Goal: Transaction & Acquisition: Purchase product/service

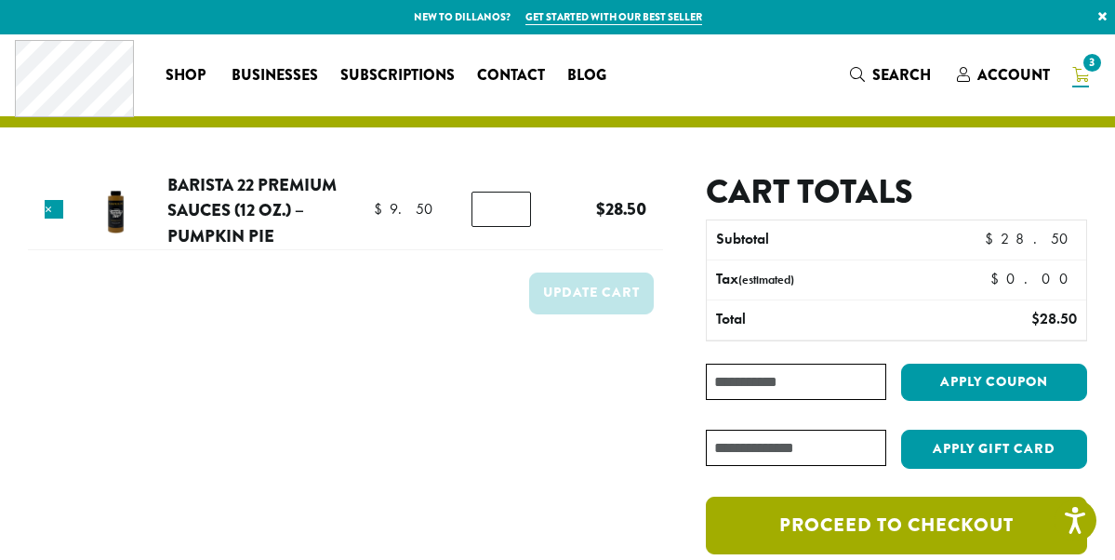
click at [843, 530] on link "Proceed to checkout" at bounding box center [896, 526] width 381 height 58
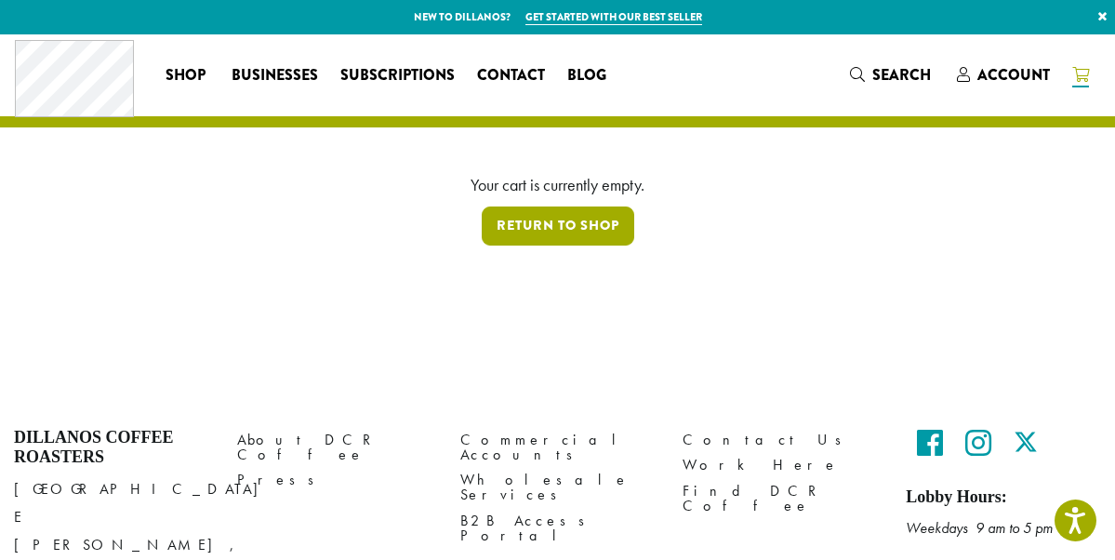
click at [540, 223] on link "Return to shop" at bounding box center [558, 225] width 153 height 39
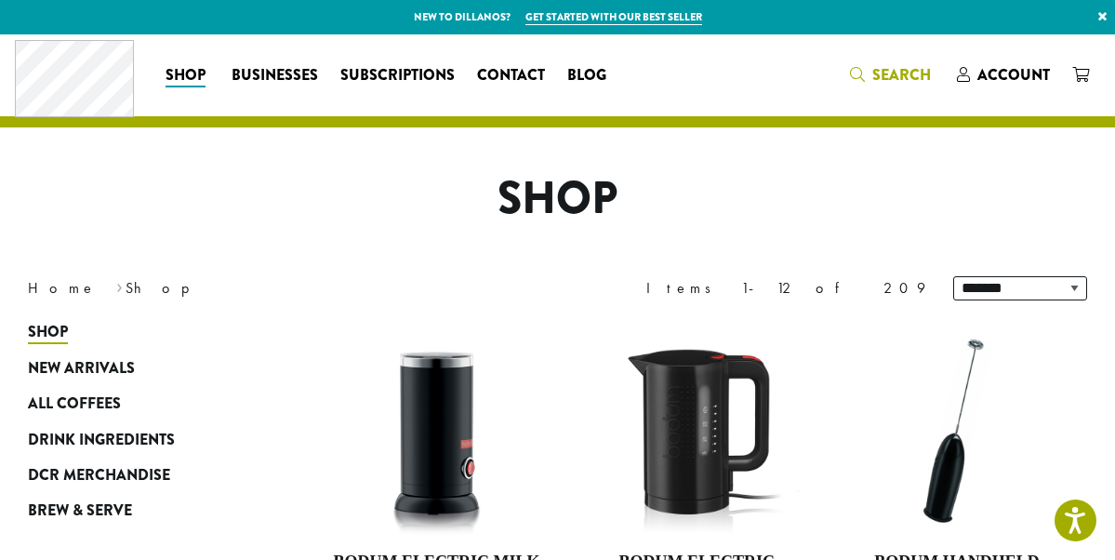
click at [864, 75] on icon "Search" at bounding box center [857, 74] width 15 height 15
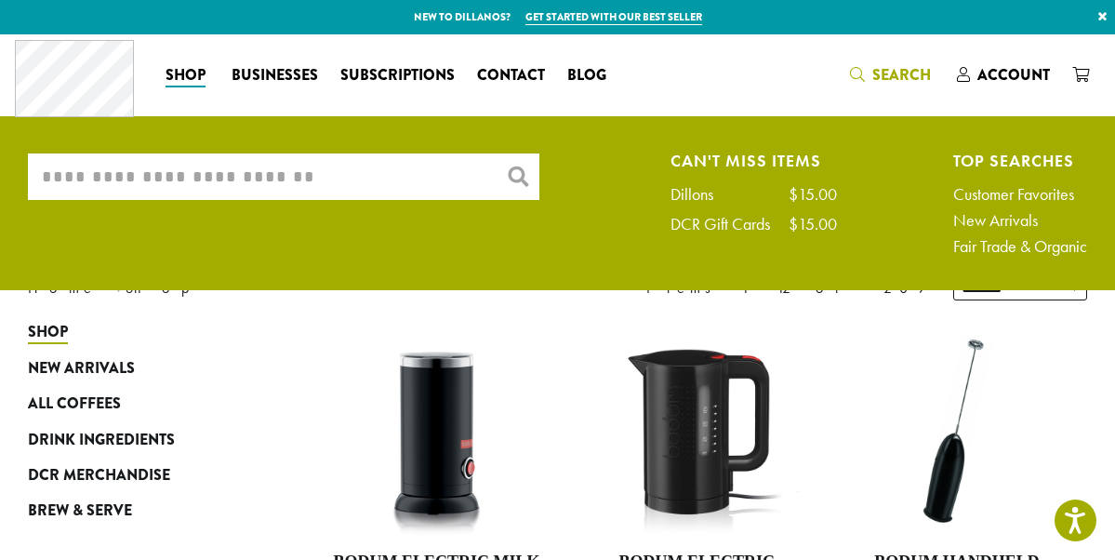
click at [415, 190] on input "What are you searching for?" at bounding box center [284, 176] width 512 height 47
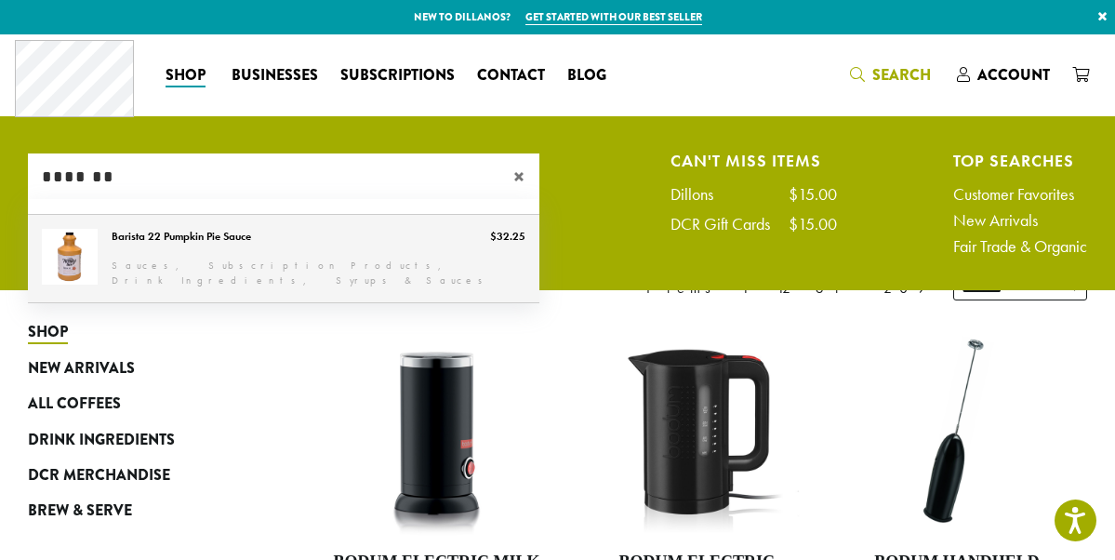
type input "*******"
click at [312, 242] on link "Barista 22 Pumpkin Pie Sauce" at bounding box center [284, 258] width 512 height 87
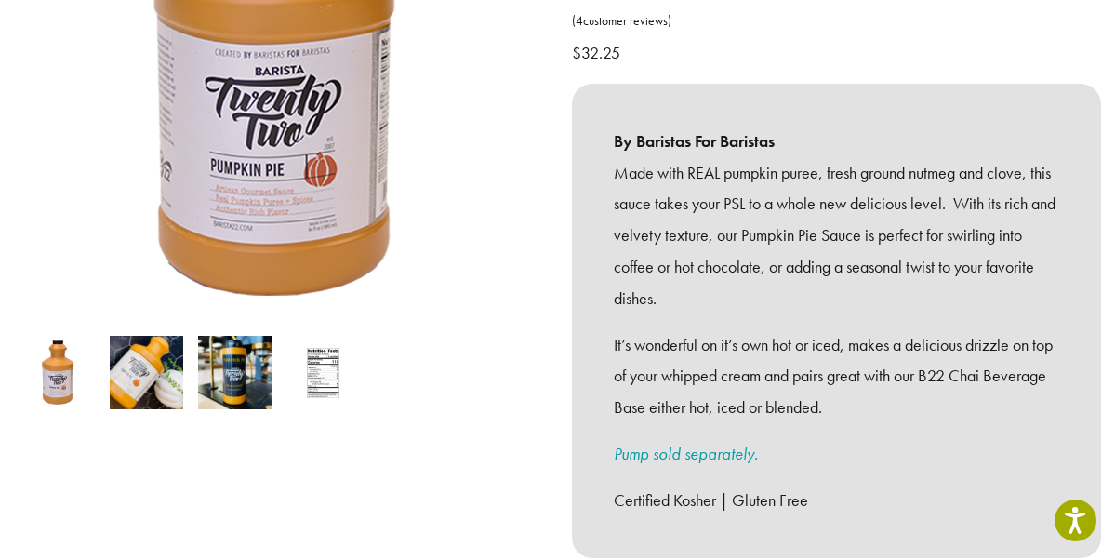
scroll to position [386, 0]
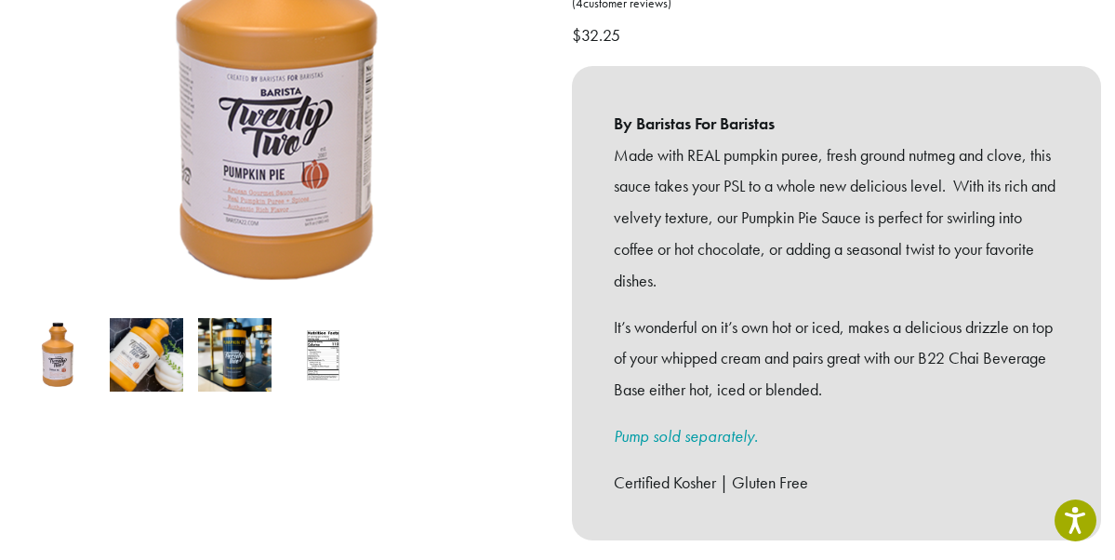
click at [234, 324] on img at bounding box center [234, 354] width 73 height 73
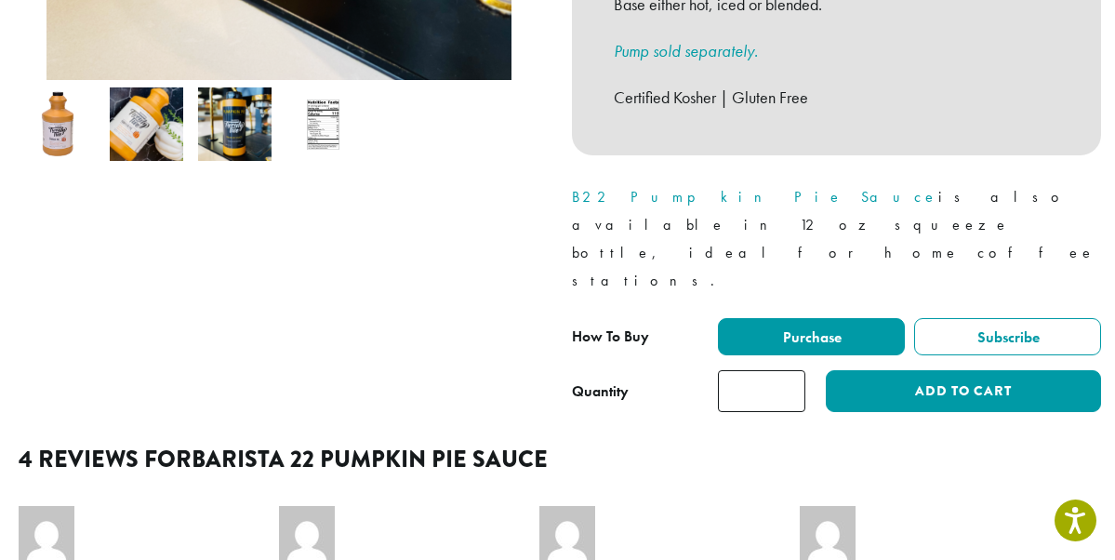
scroll to position [765, 0]
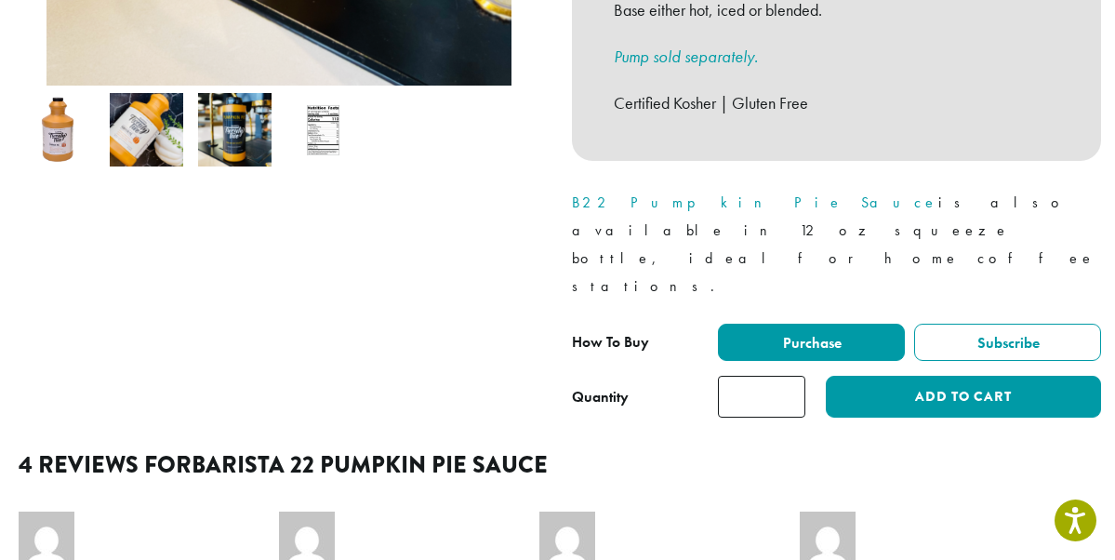
click at [628, 193] on link "B22 Pumpkin Pie Sauce" at bounding box center [755, 203] width 366 height 20
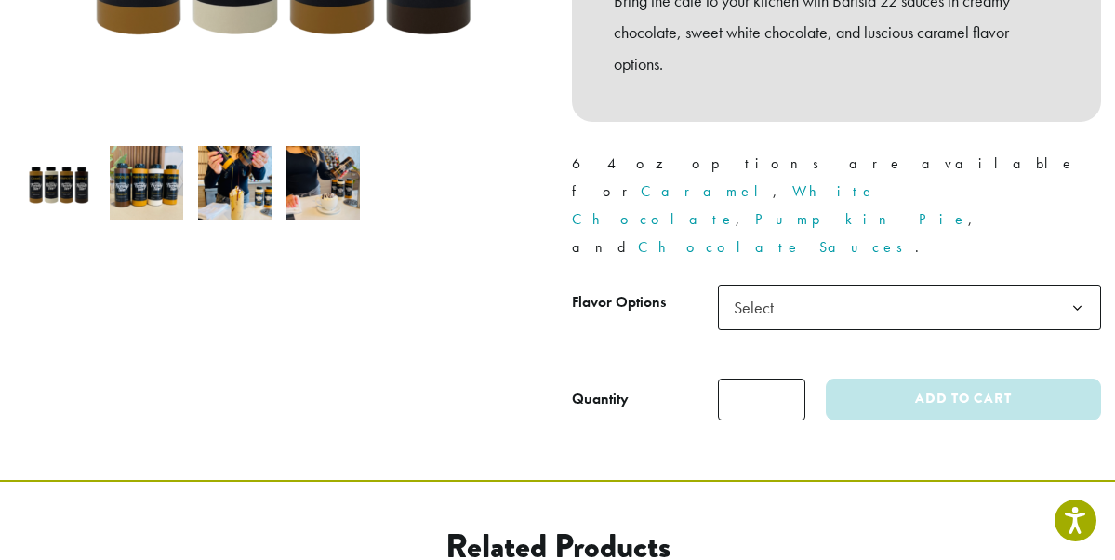
scroll to position [555, 0]
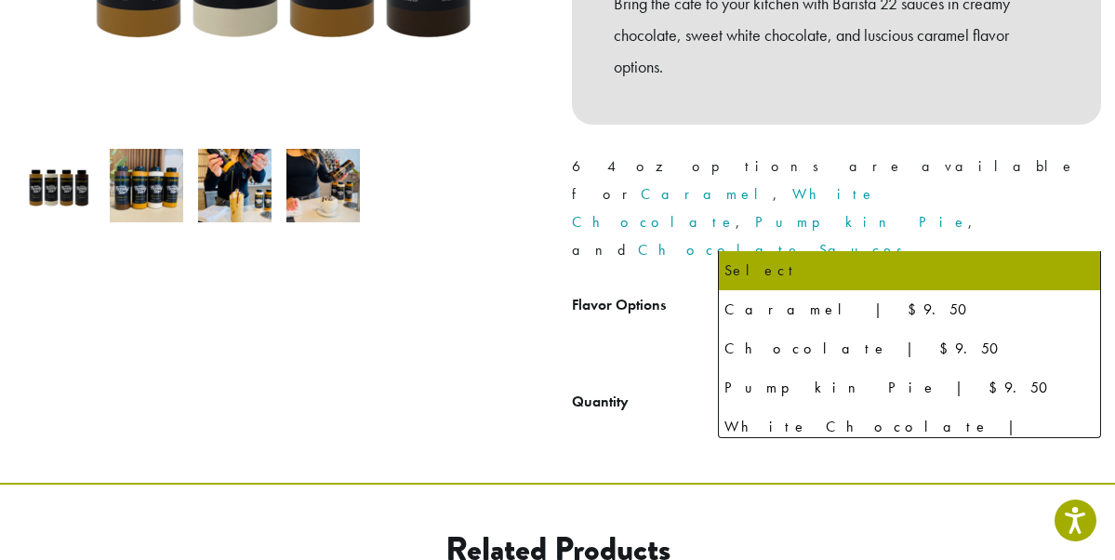
click at [801, 287] on span "Select" at bounding box center [910, 310] width 384 height 46
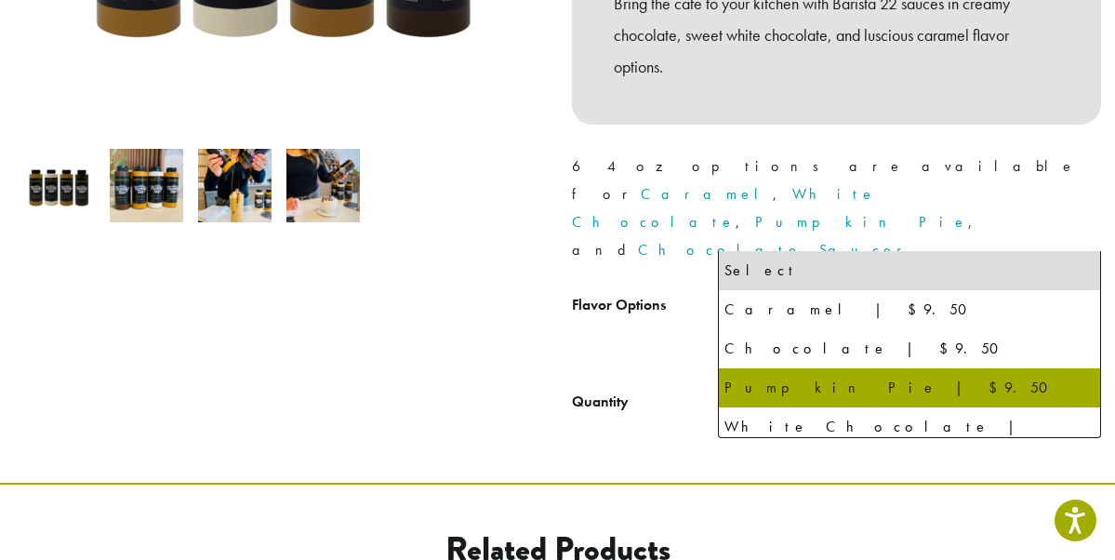
select select "**********"
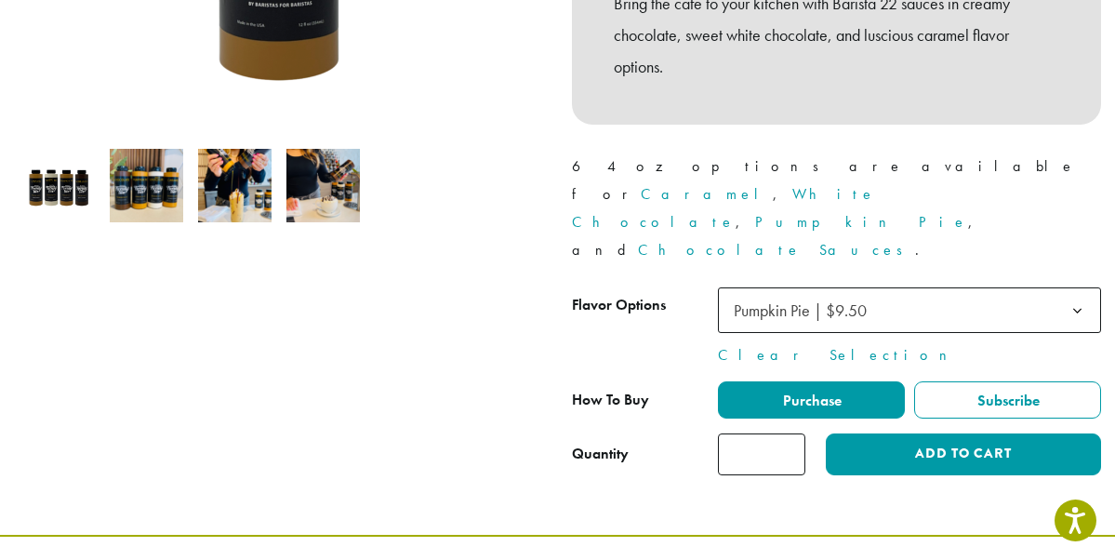
click at [789, 433] on input "*" at bounding box center [761, 454] width 87 height 42
type input "*"
click at [789, 433] on input "*" at bounding box center [761, 454] width 87 height 42
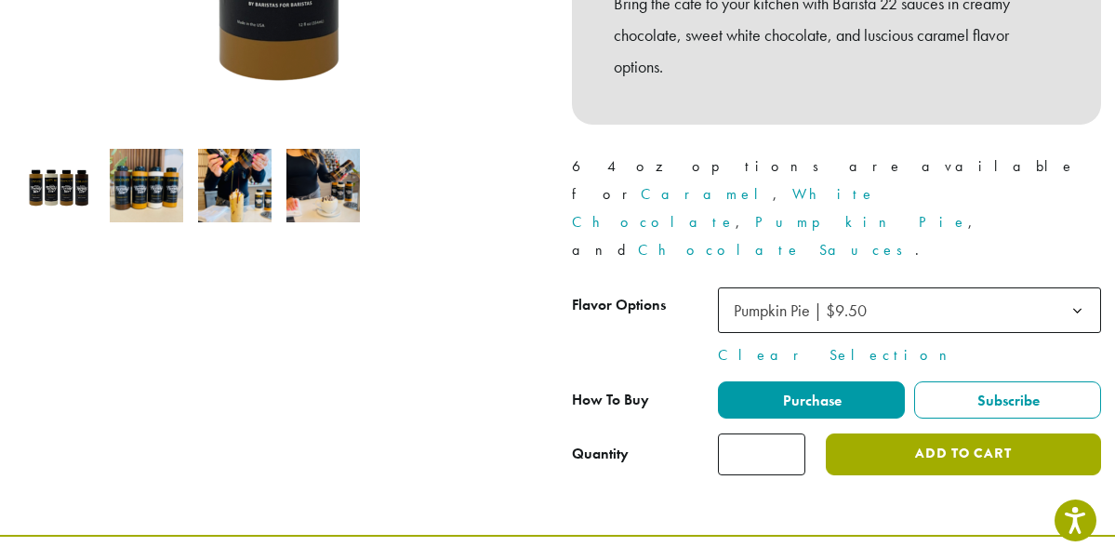
click at [923, 433] on button "Add to cart" at bounding box center [963, 454] width 275 height 42
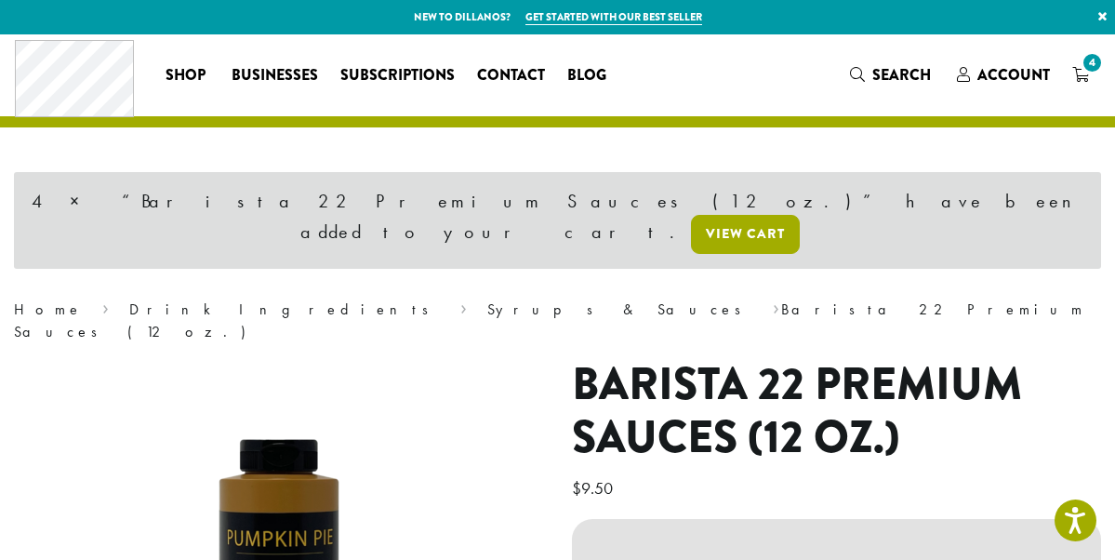
click at [800, 215] on link "View cart" at bounding box center [745, 234] width 109 height 39
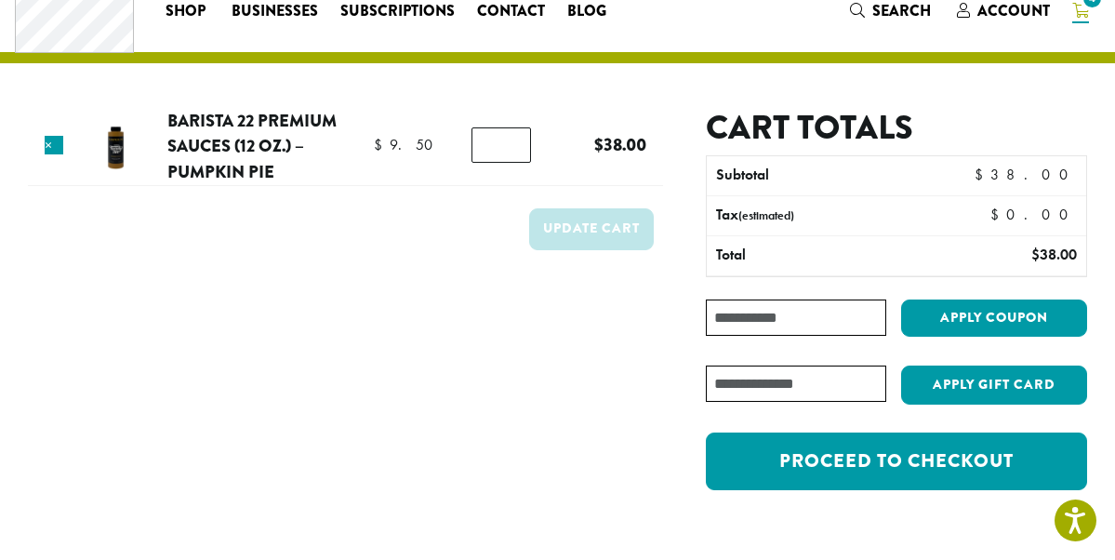
scroll to position [65, 0]
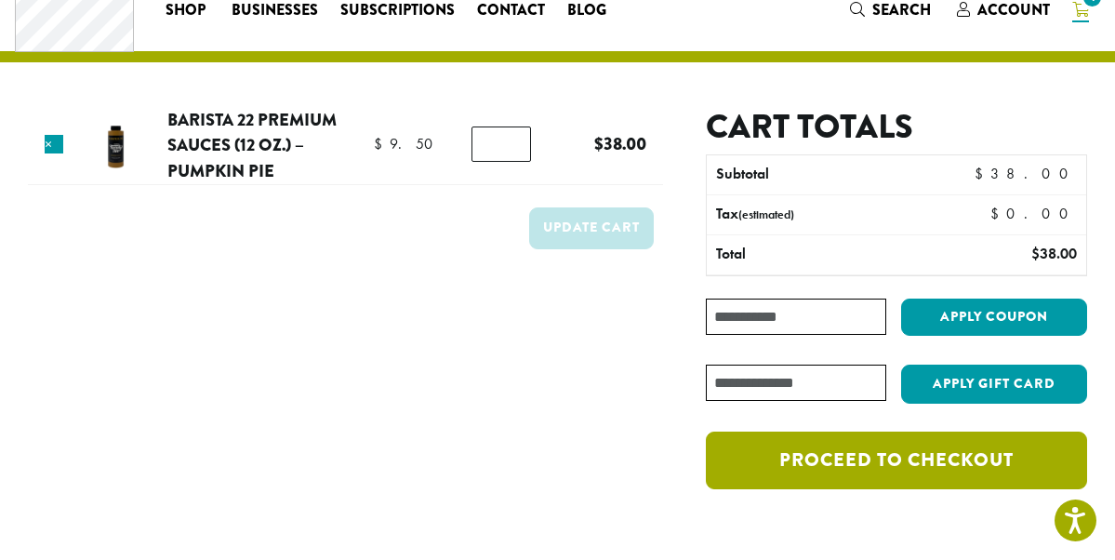
click at [871, 472] on link "Proceed to checkout" at bounding box center [896, 461] width 381 height 58
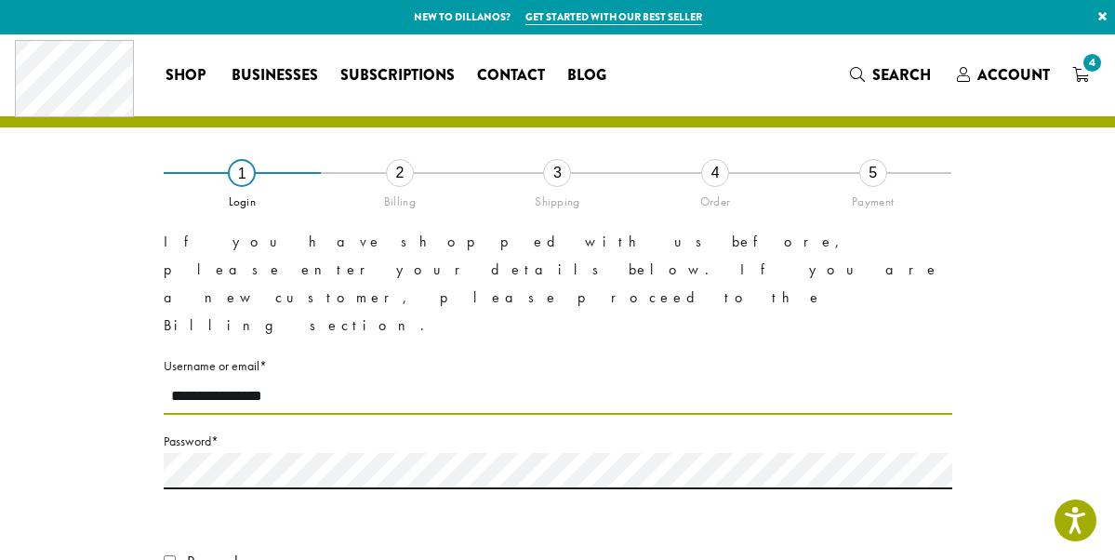
click at [508, 379] on input "**********" at bounding box center [558, 397] width 789 height 36
type input "**********"
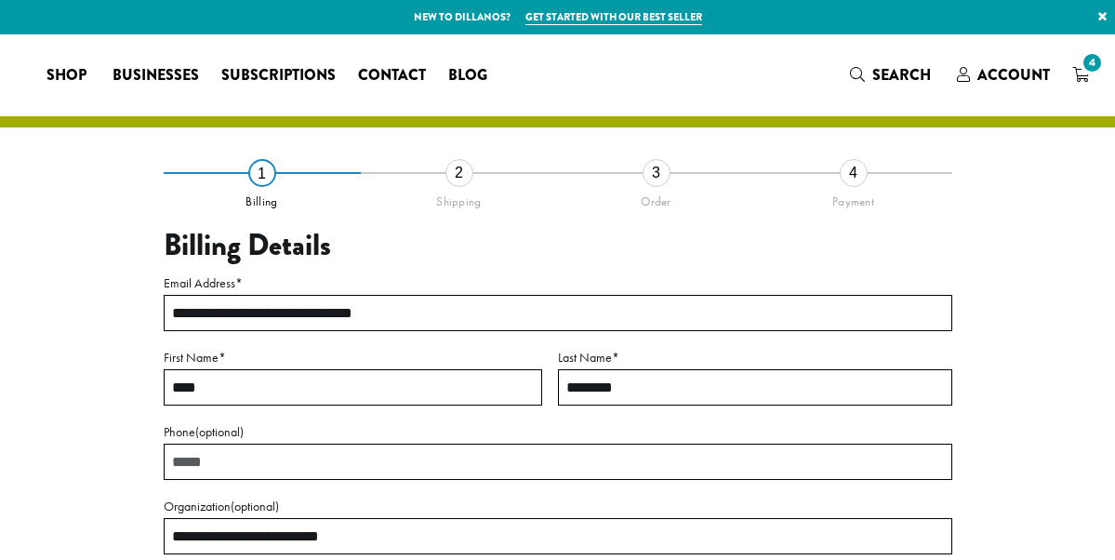
select select "**"
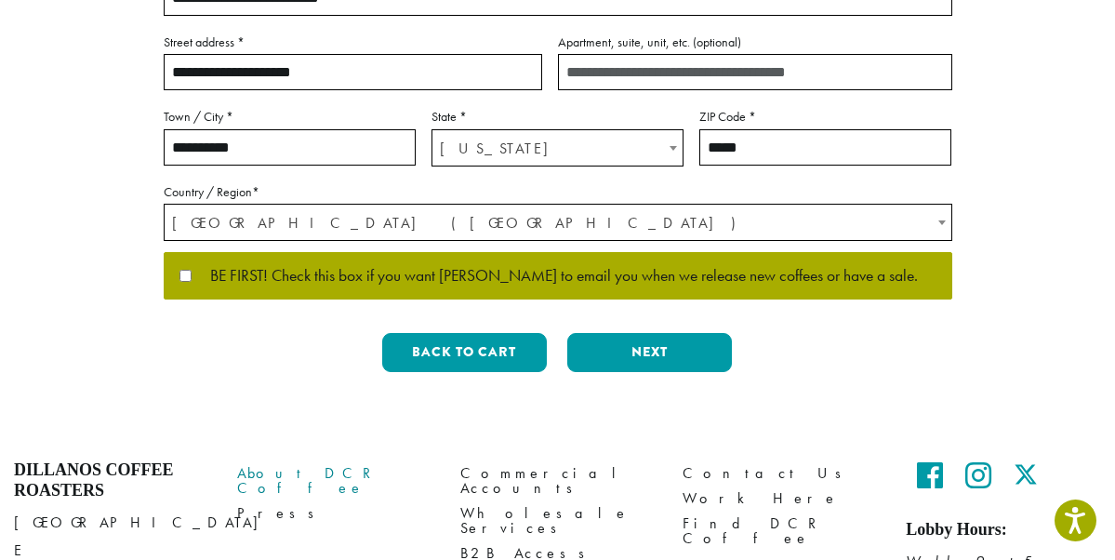
scroll to position [541, 0]
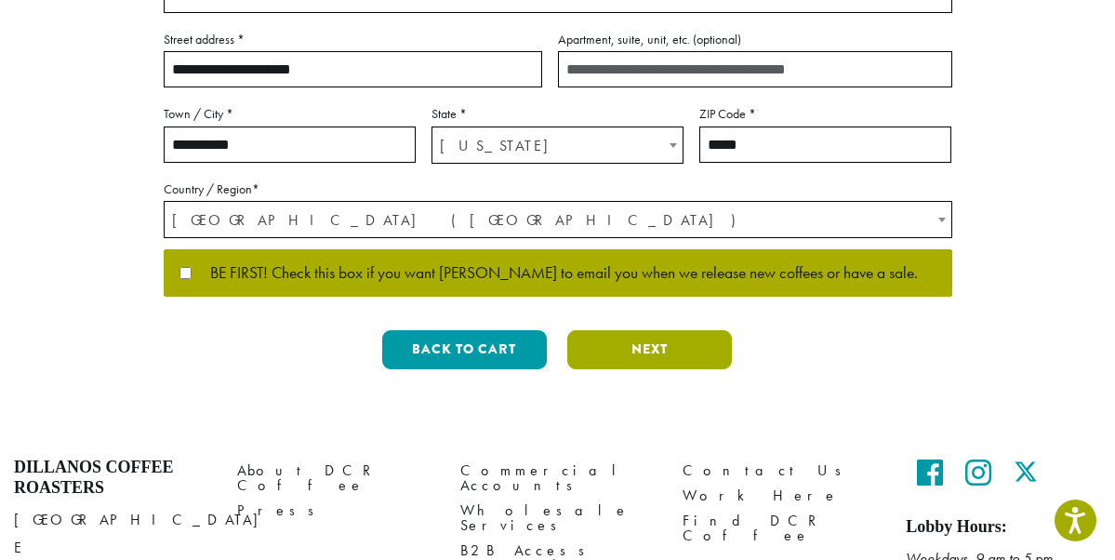
click at [623, 353] on button "Next" at bounding box center [649, 349] width 165 height 39
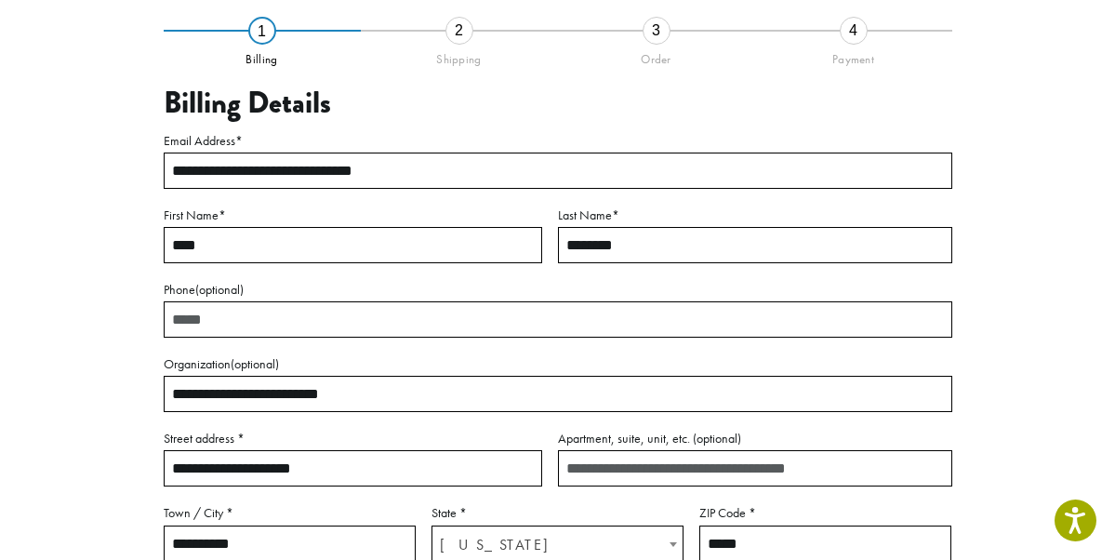
scroll to position [106, 0]
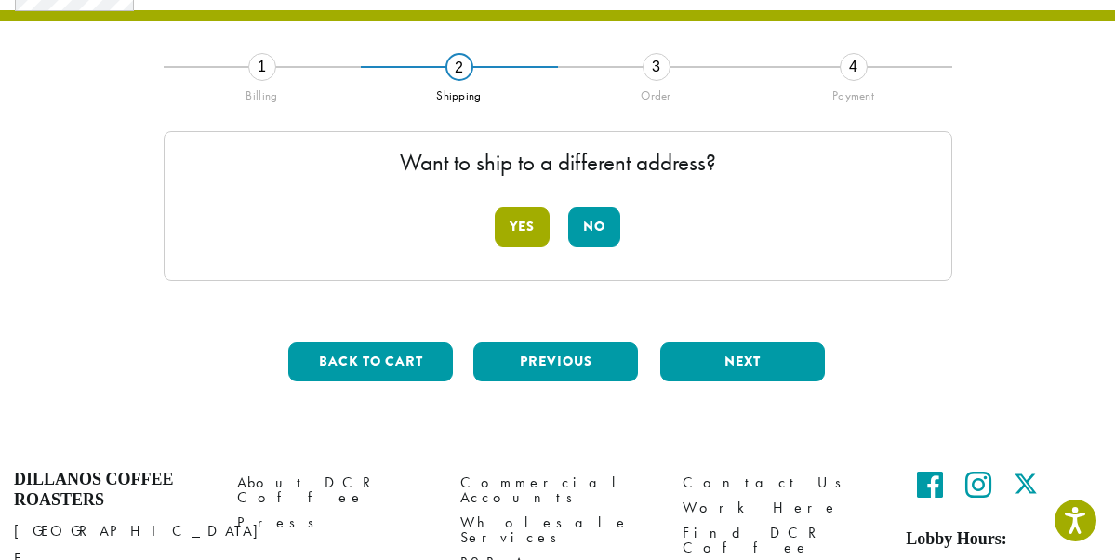
click at [527, 226] on button "Yes" at bounding box center [522, 226] width 55 height 39
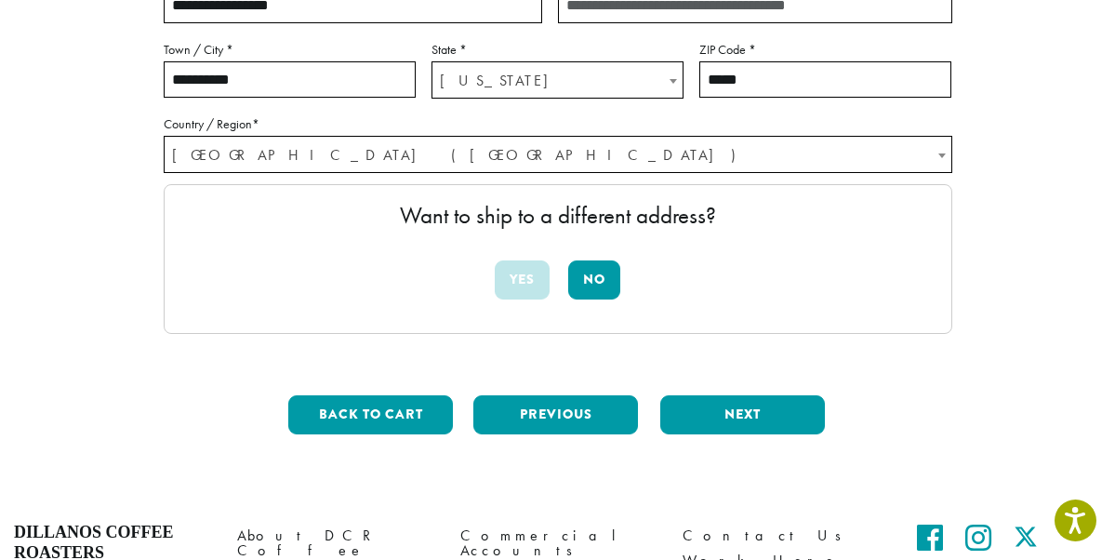
scroll to position [489, 0]
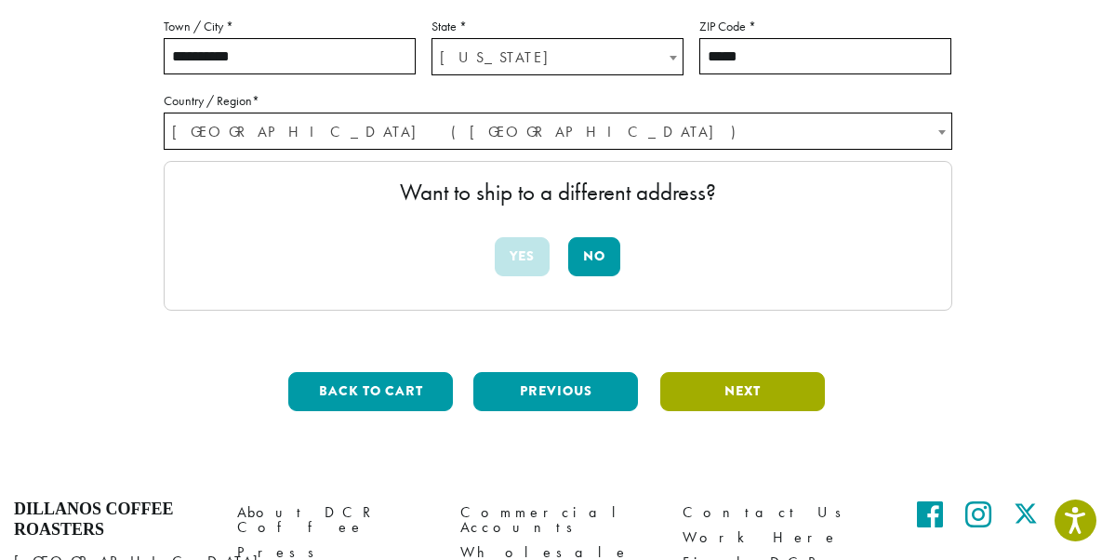
click at [712, 398] on button "Next" at bounding box center [742, 391] width 165 height 39
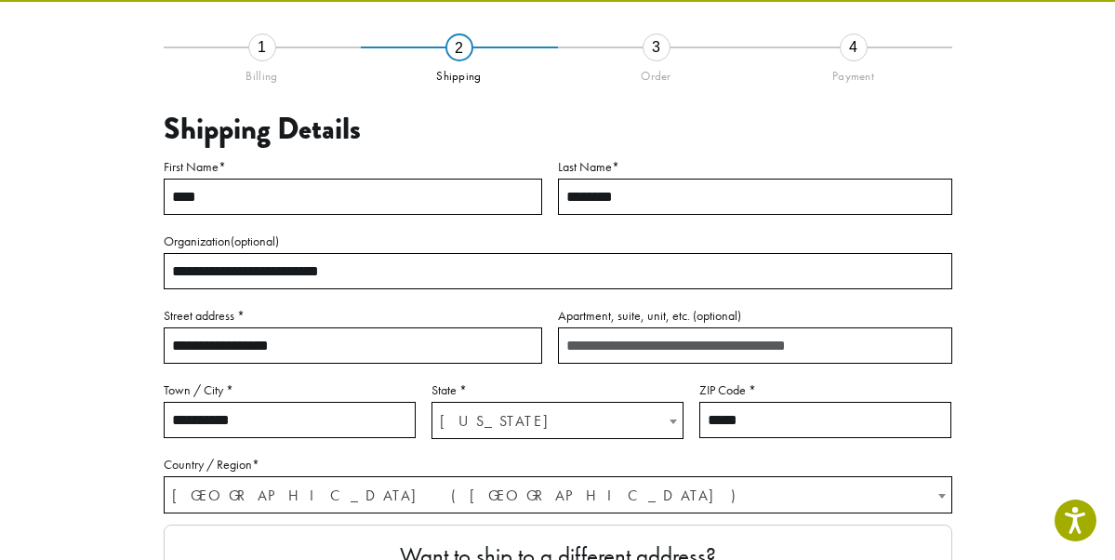
scroll to position [106, 0]
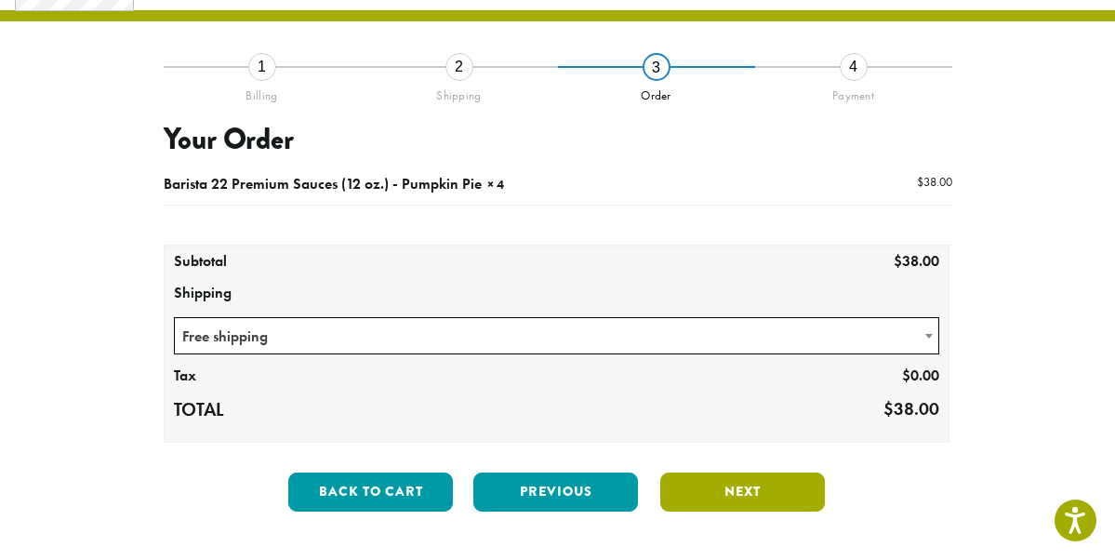
click at [741, 496] on button "Next" at bounding box center [742, 491] width 165 height 39
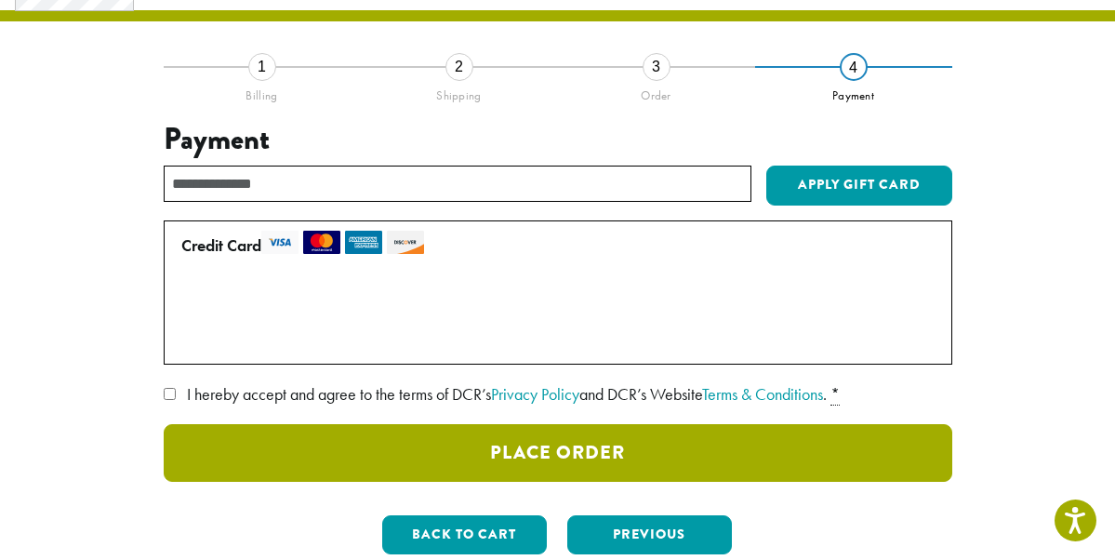
click at [529, 460] on button "Place Order" at bounding box center [558, 453] width 789 height 58
